Goal: Transaction & Acquisition: Download file/media

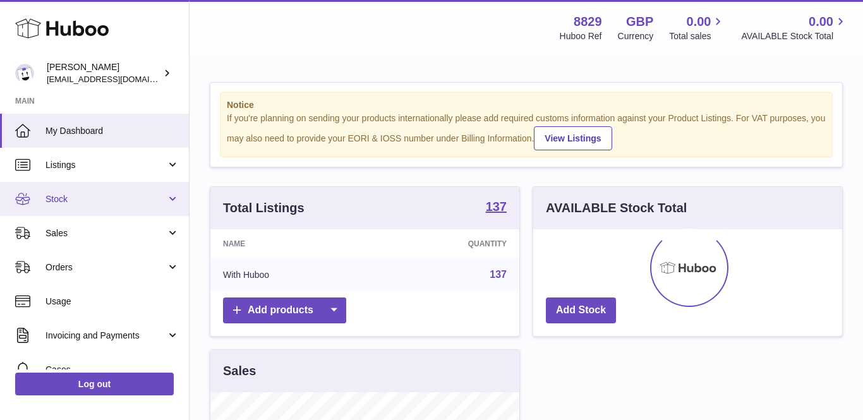
scroll to position [197, 309]
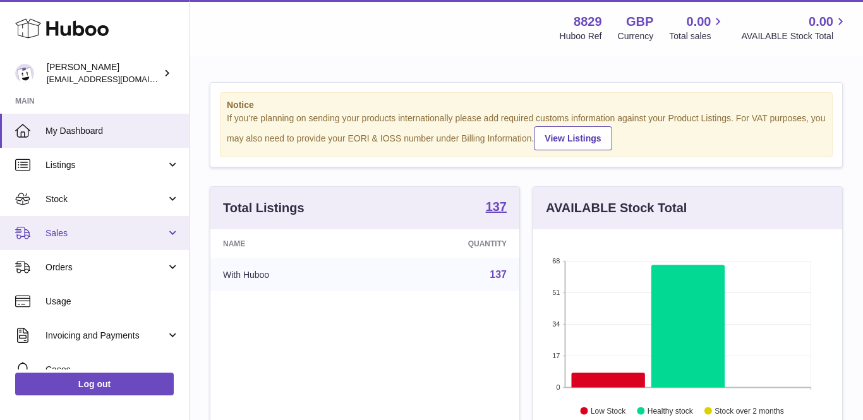
click at [78, 241] on link "Sales" at bounding box center [94, 233] width 189 height 34
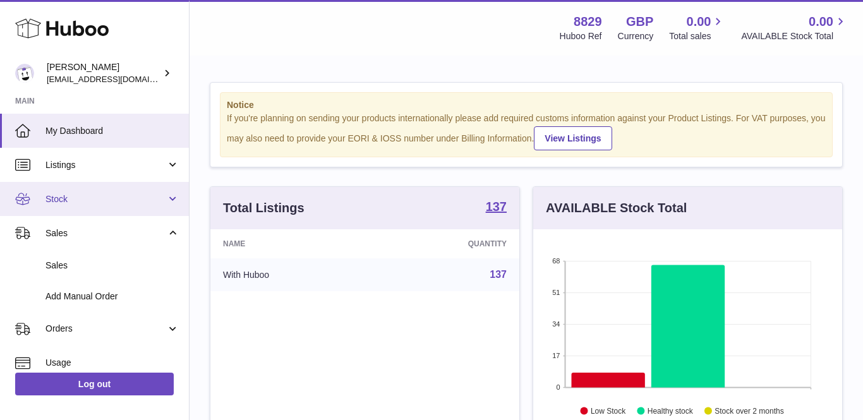
click at [72, 202] on span "Stock" at bounding box center [106, 199] width 121 height 12
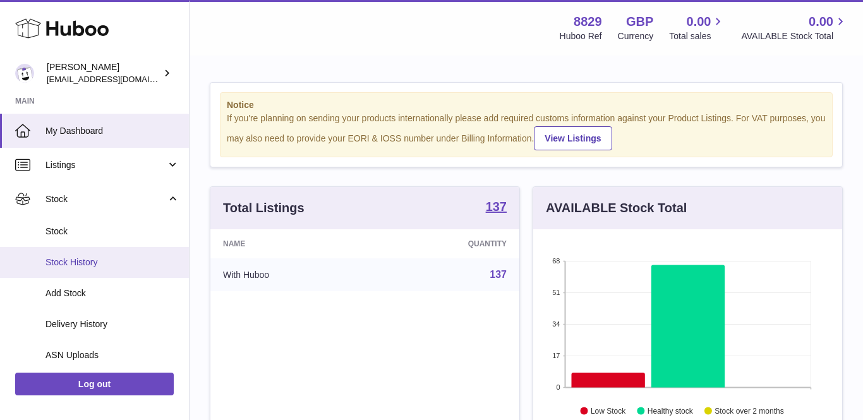
click at [87, 262] on span "Stock History" at bounding box center [113, 263] width 134 height 12
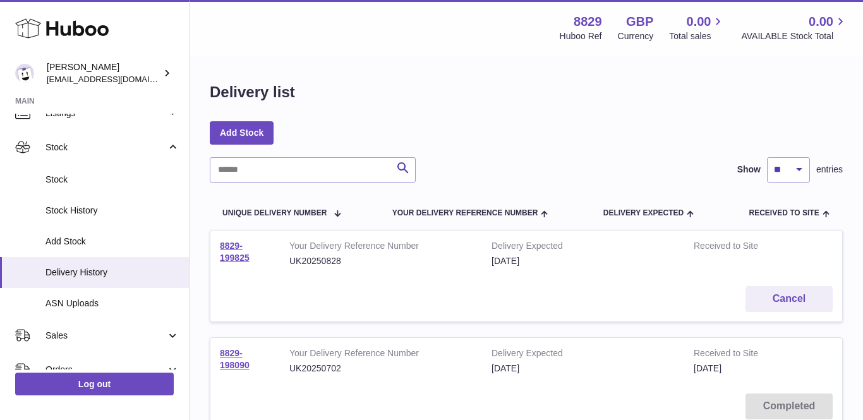
scroll to position [106, 0]
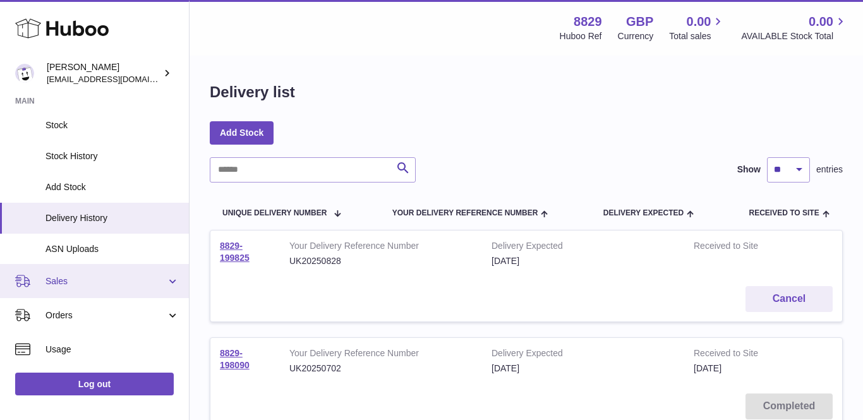
click at [70, 282] on span "Sales" at bounding box center [106, 282] width 121 height 12
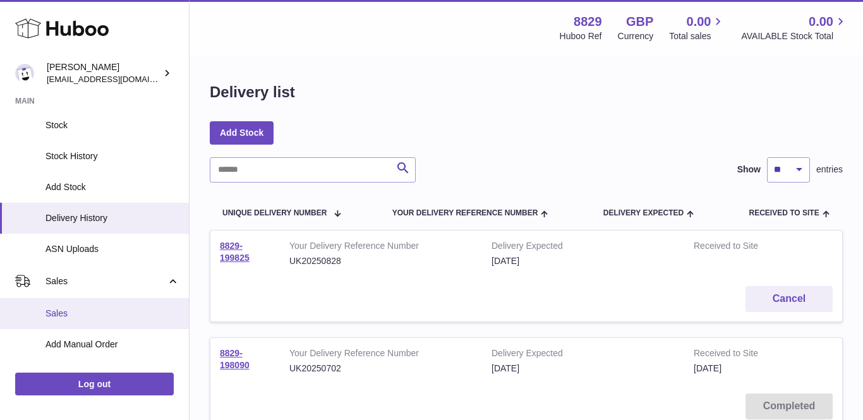
click at [67, 301] on link "Sales" at bounding box center [94, 313] width 189 height 31
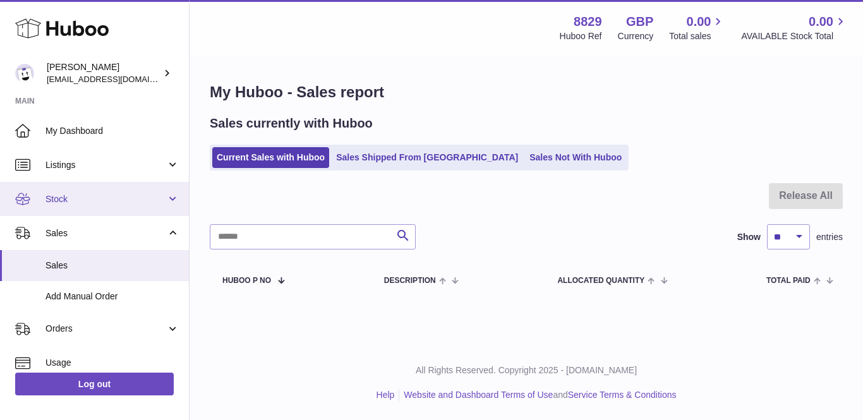
click at [75, 201] on span "Stock" at bounding box center [106, 199] width 121 height 12
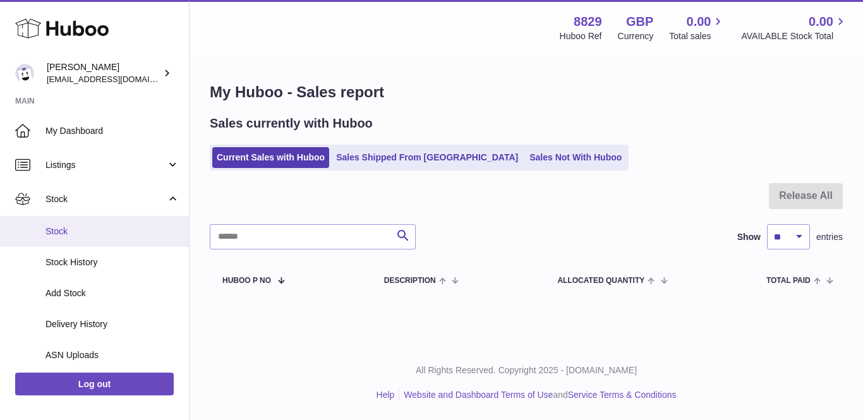
click at [74, 221] on link "Stock" at bounding box center [94, 231] width 189 height 31
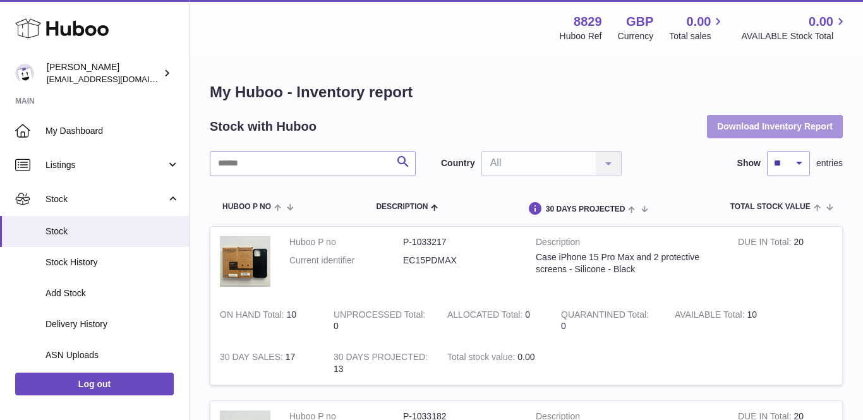
click at [794, 125] on button "Download Inventory Report" at bounding box center [775, 126] width 136 height 23
